Goal: Task Accomplishment & Management: Manage account settings

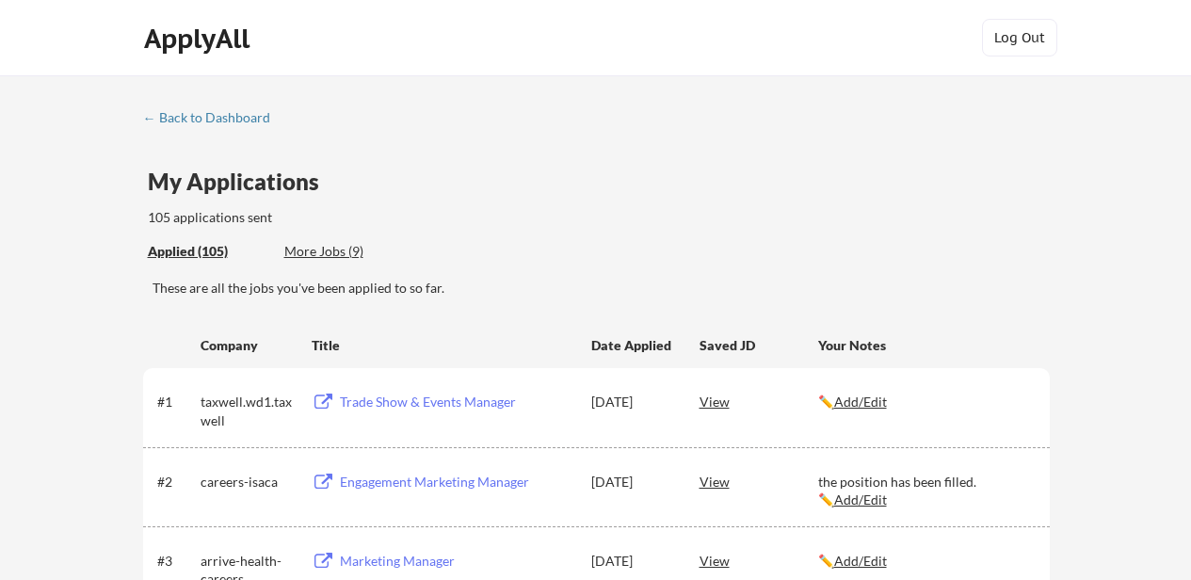
scroll to position [2511, 0]
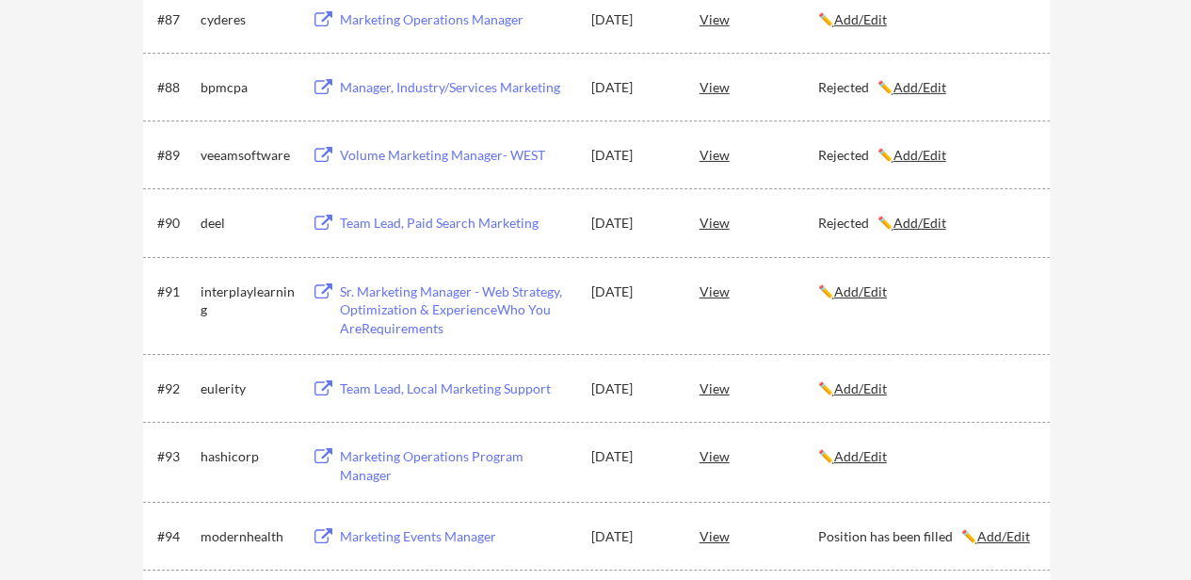
click at [869, 290] on u "Add/Edit" at bounding box center [860, 291] width 53 height 16
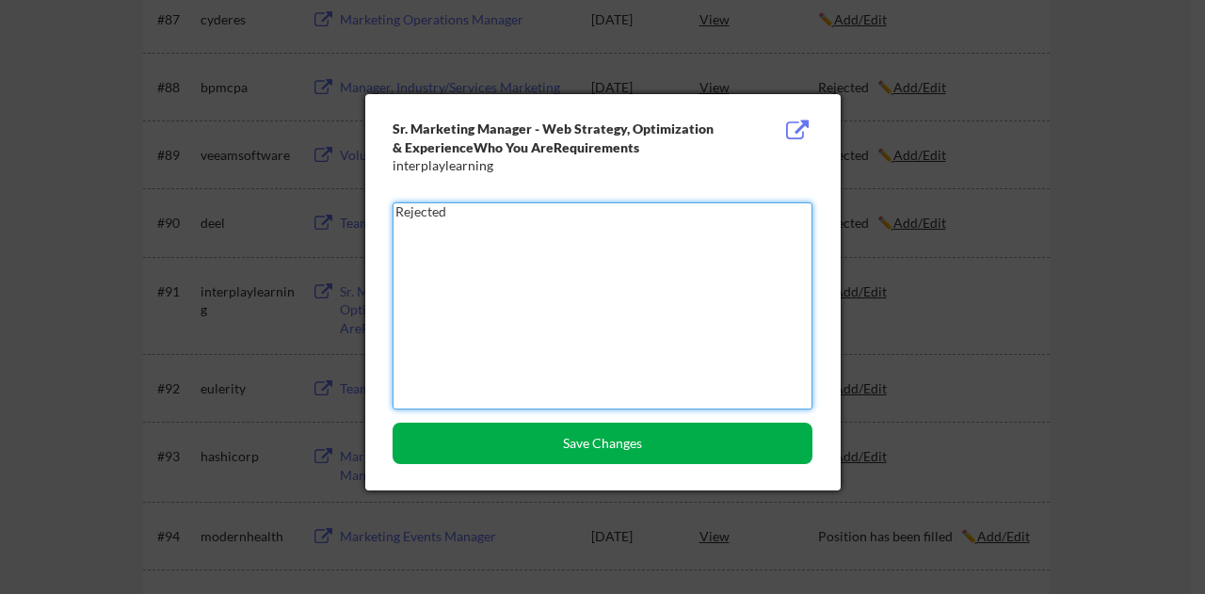
type textarea "Rejected"
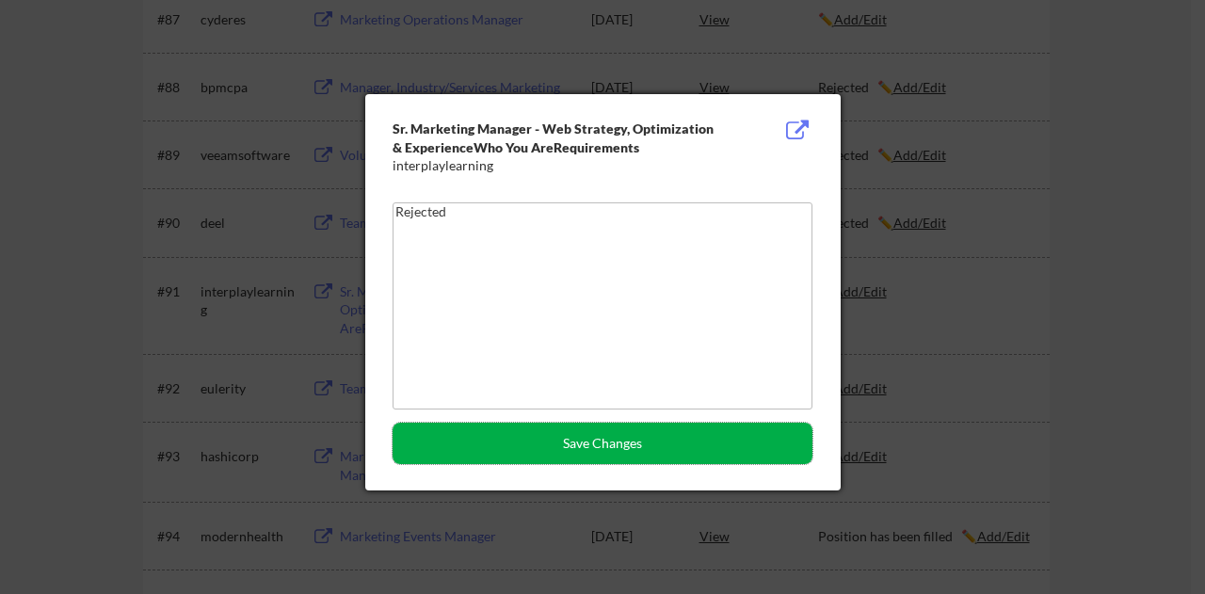
click at [597, 444] on button "Save Changes" at bounding box center [603, 443] width 420 height 41
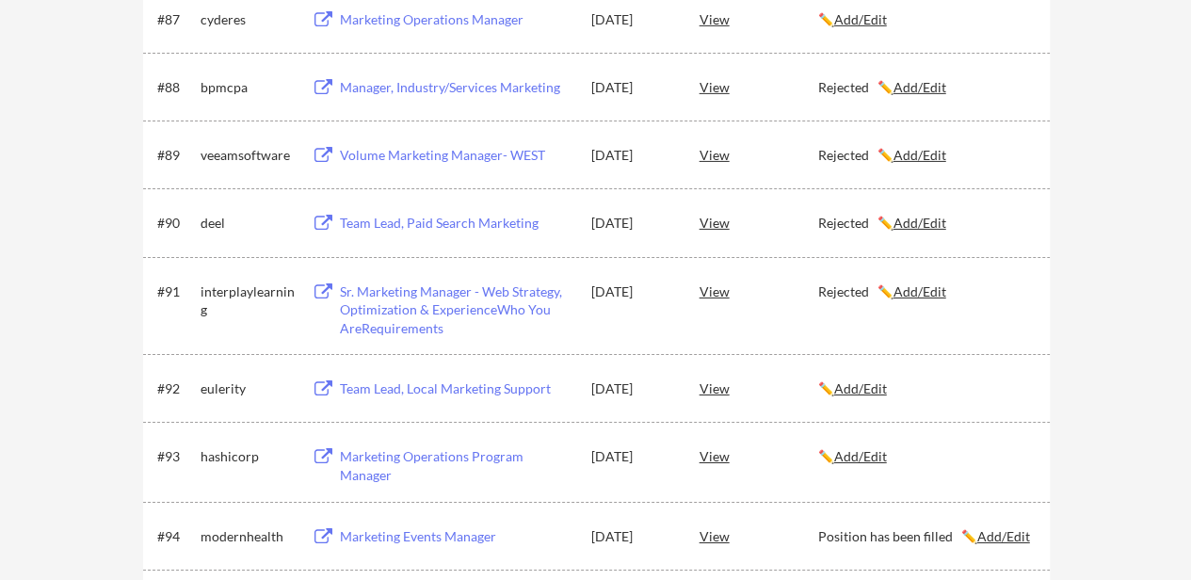
scroll to position [6263, 0]
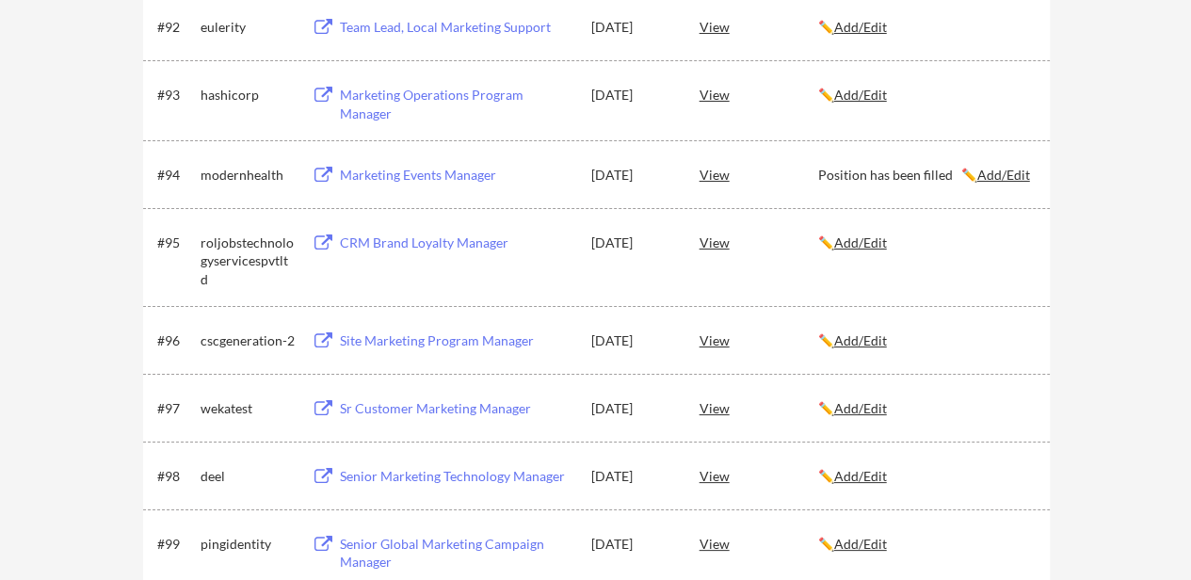
scroll to position [7033, 0]
